Goal: Task Accomplishment & Management: Complete application form

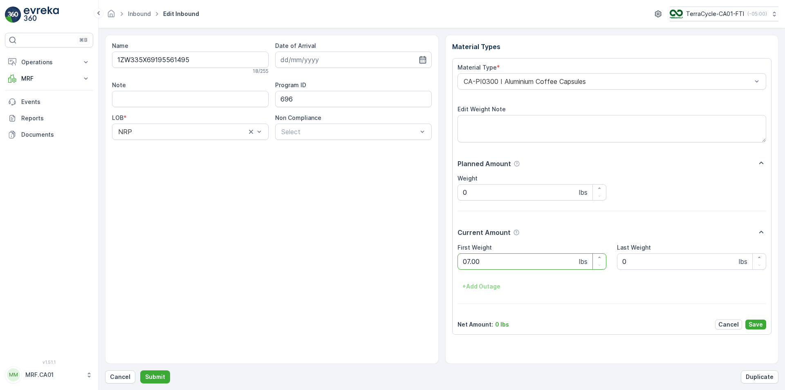
click at [140, 370] on button "Submit" at bounding box center [155, 376] width 30 height 13
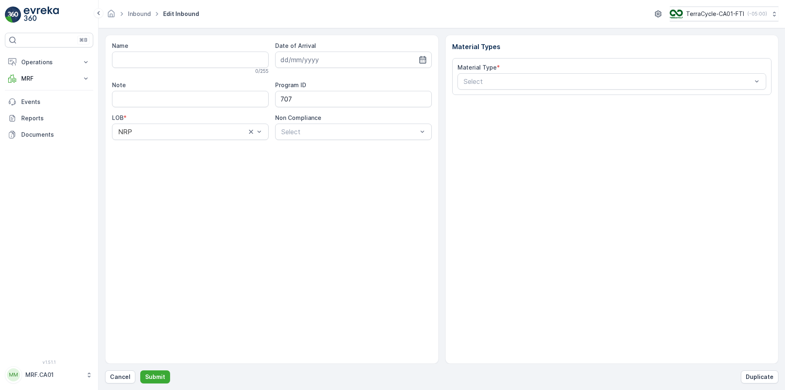
type input "1ZW335X69192131231"
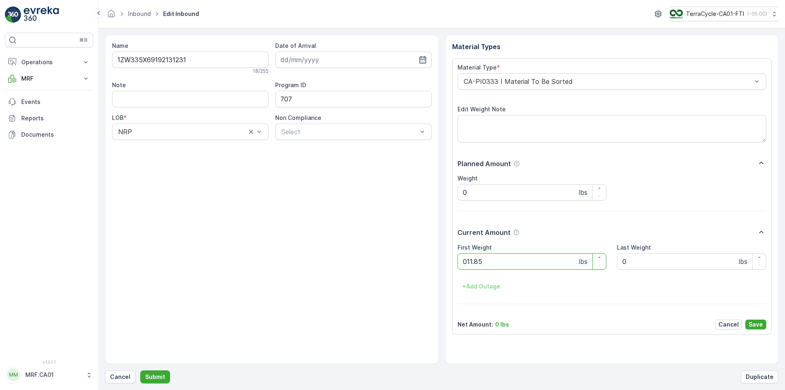
click at [140, 370] on button "Submit" at bounding box center [155, 376] width 30 height 13
click at [511, 71] on div "Material Type *" at bounding box center [612, 67] width 309 height 8
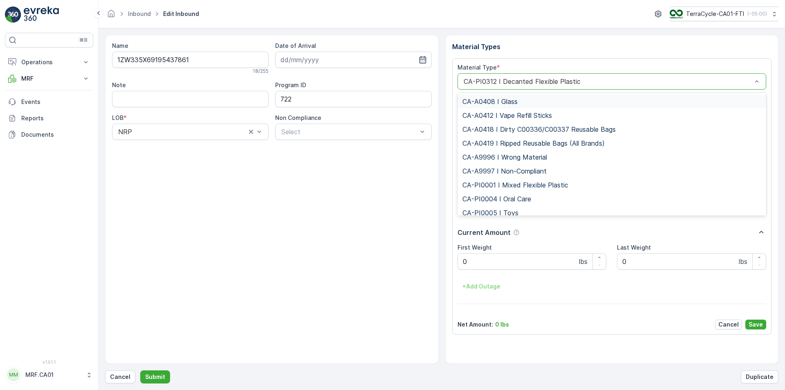
click at [512, 85] on div "CA-PI0312 I Decanted Flexible Plastic" at bounding box center [612, 81] width 309 height 16
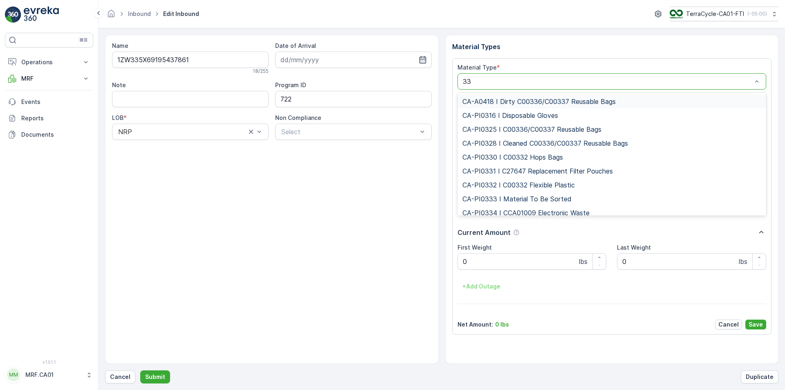
type input "333"
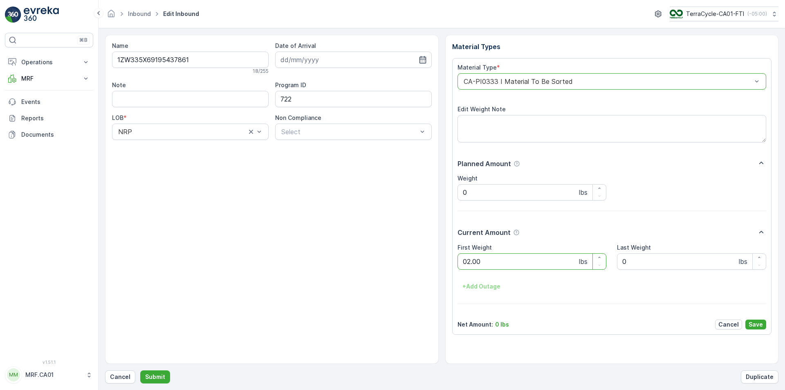
click at [140, 370] on button "Submit" at bounding box center [155, 376] width 30 height 13
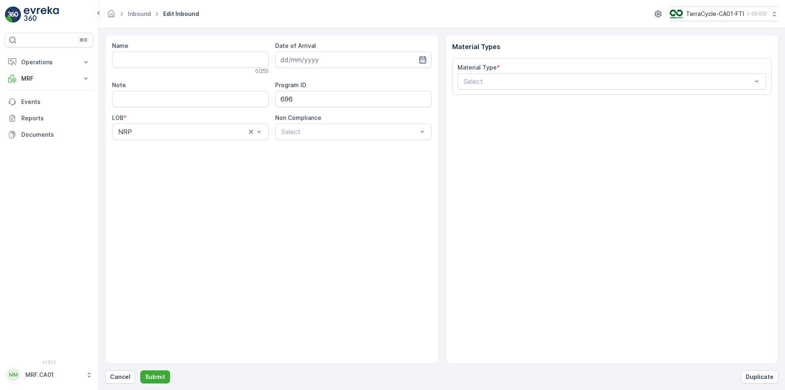
type input "1ZW335X69190594950"
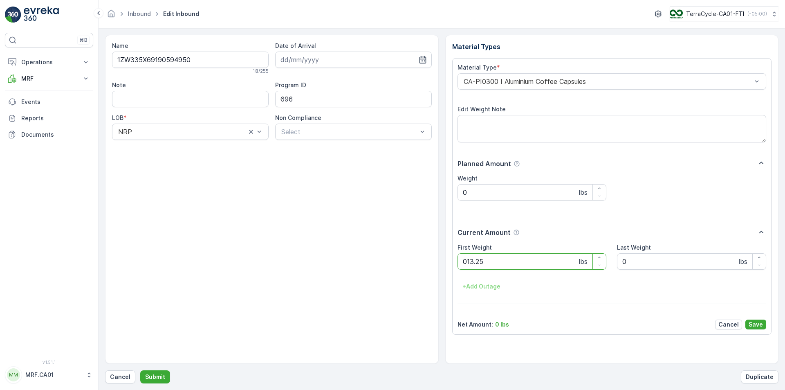
click at [140, 370] on button "Submit" at bounding box center [155, 376] width 30 height 13
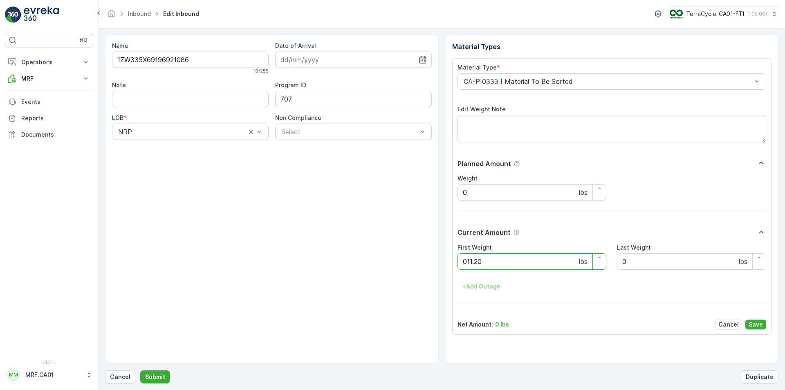
click at [140, 370] on button "Submit" at bounding box center [155, 376] width 30 height 13
